Goal: Find contact information: Find contact information

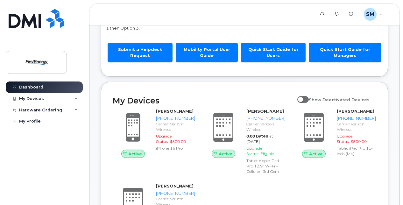
scroll to position [53, 0]
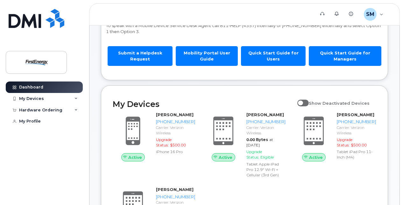
click at [236, 29] on p "To speak with a Mobile Device Service Desk Agent call 811-HELP (4357) internall…" at bounding box center [244, 29] width 277 height 12
